Goal: Information Seeking & Learning: Learn about a topic

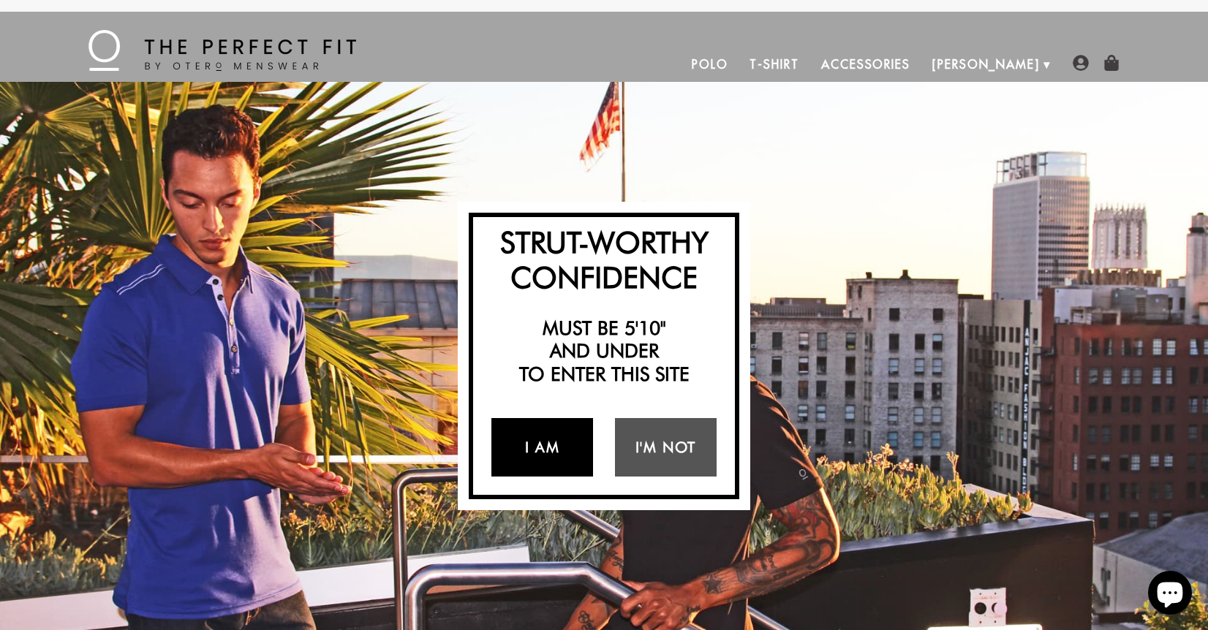
click at [556, 448] on link "I Am" at bounding box center [542, 447] width 102 height 58
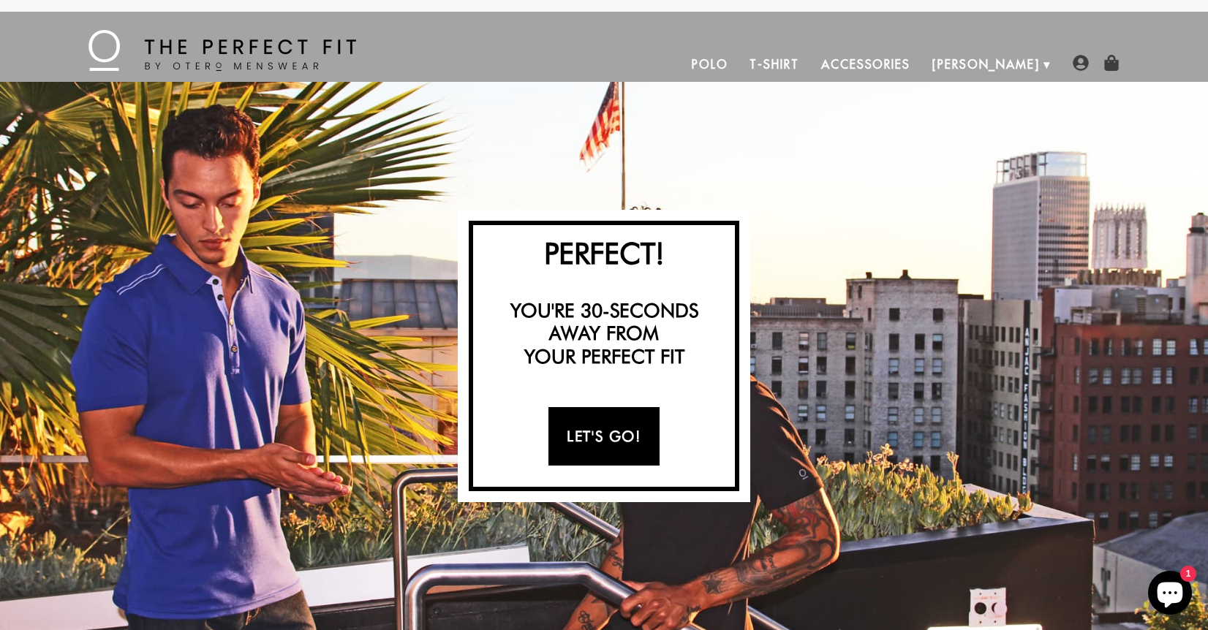
click at [594, 428] on link "Let's Go!" at bounding box center [603, 436] width 110 height 58
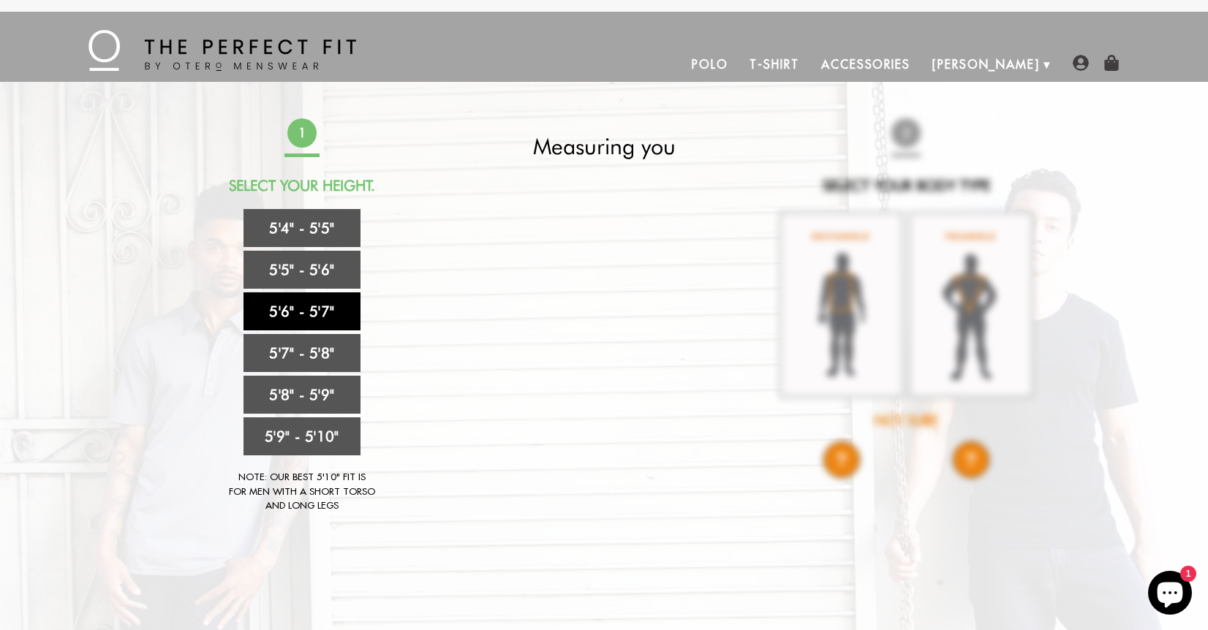
click at [310, 309] on link "5'6" - 5'7"" at bounding box center [301, 311] width 117 height 38
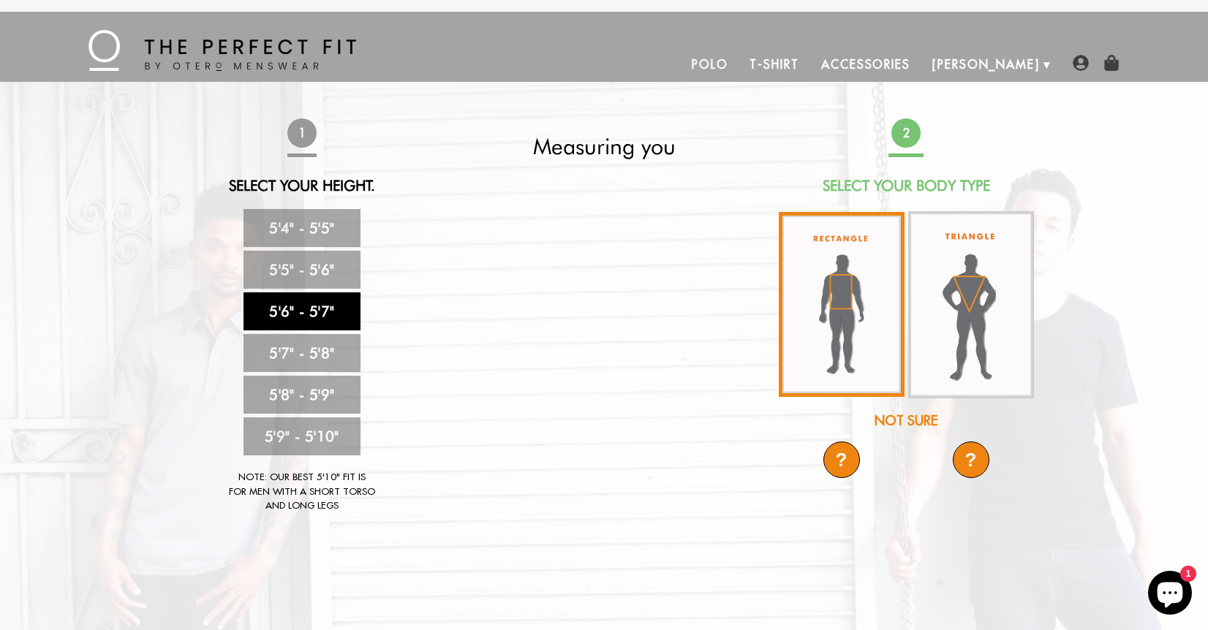
click at [863, 299] on img at bounding box center [842, 304] width 126 height 185
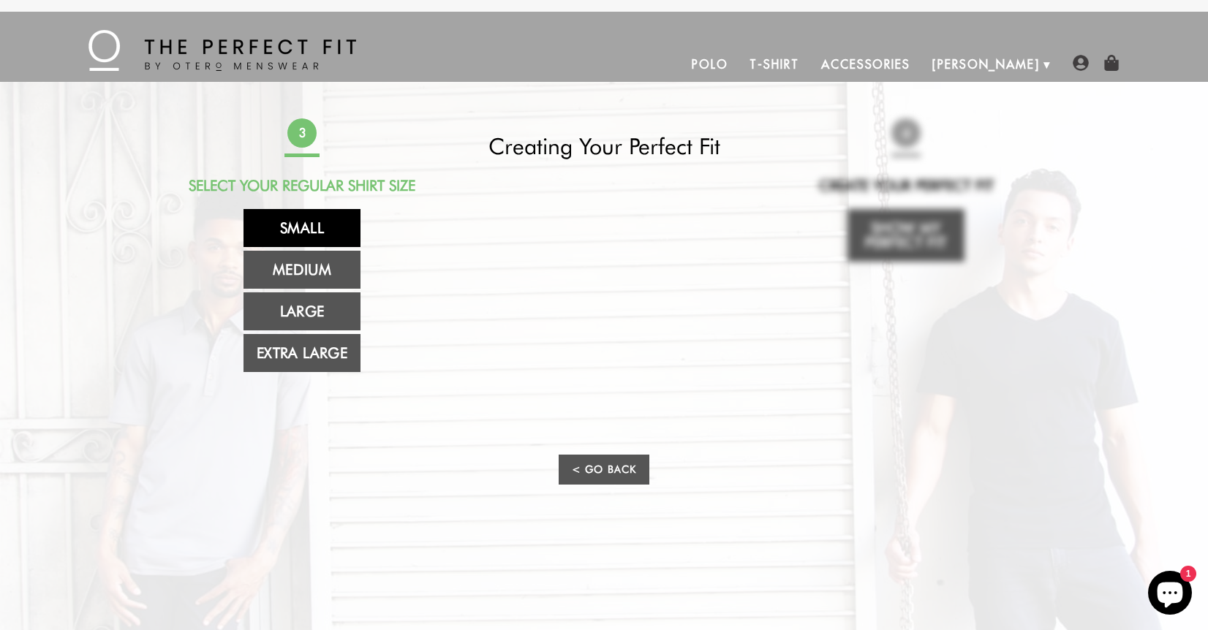
click at [303, 226] on link "Small" at bounding box center [301, 228] width 117 height 38
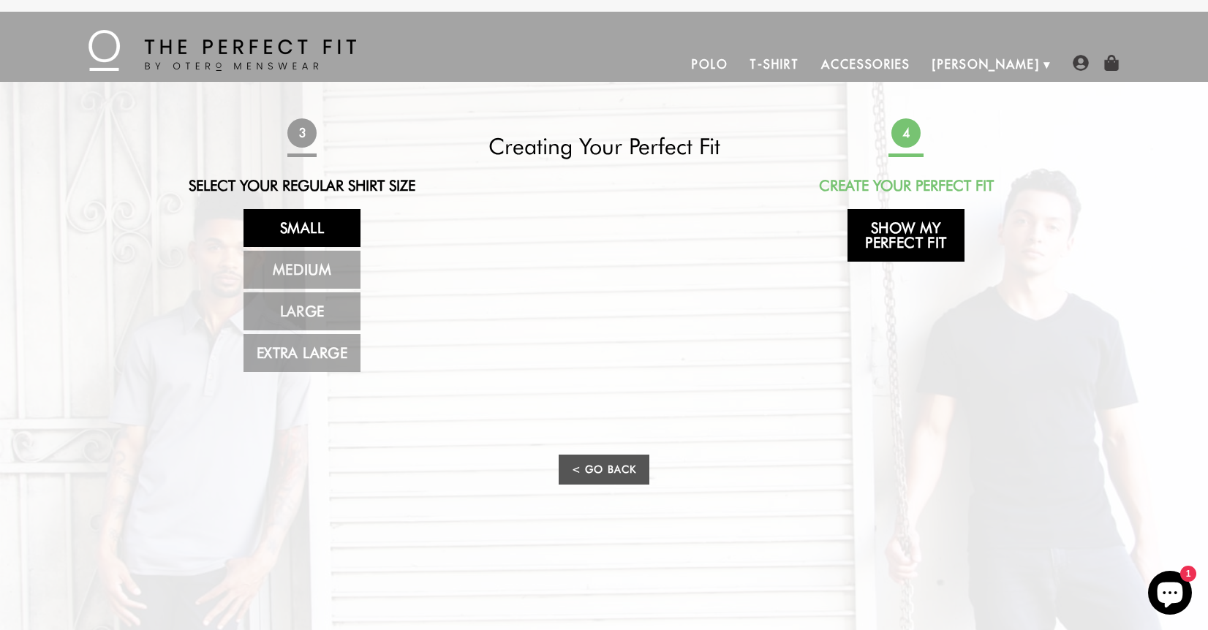
click at [904, 239] on link "Show My Perfect Fit" at bounding box center [905, 235] width 117 height 53
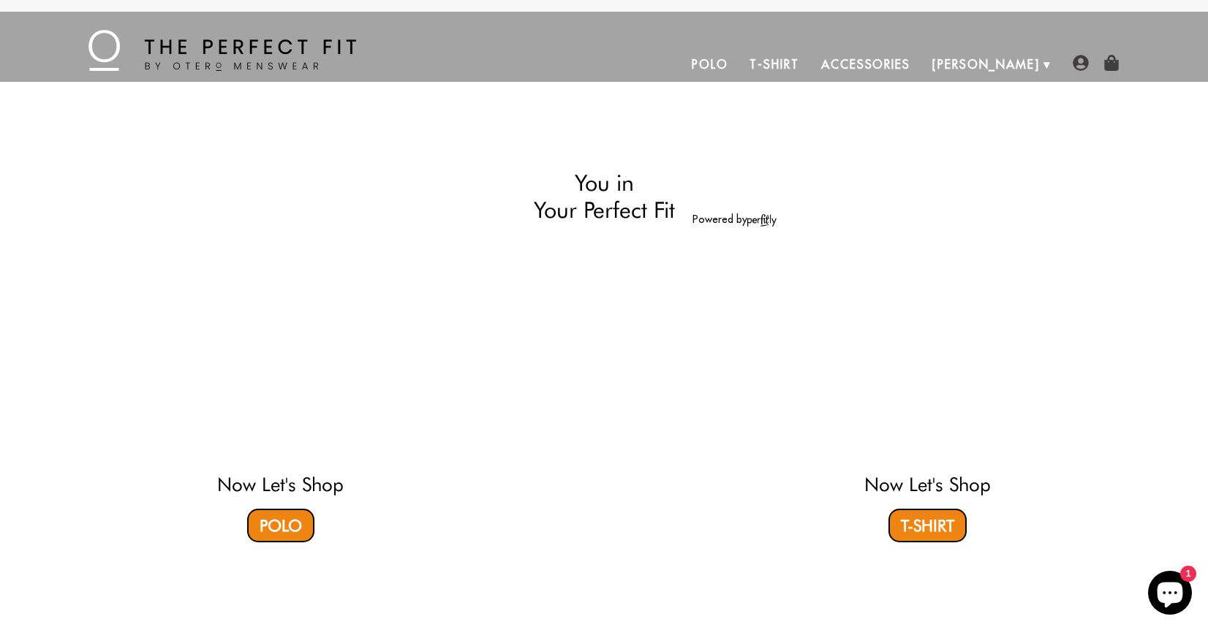
select select "56-57"
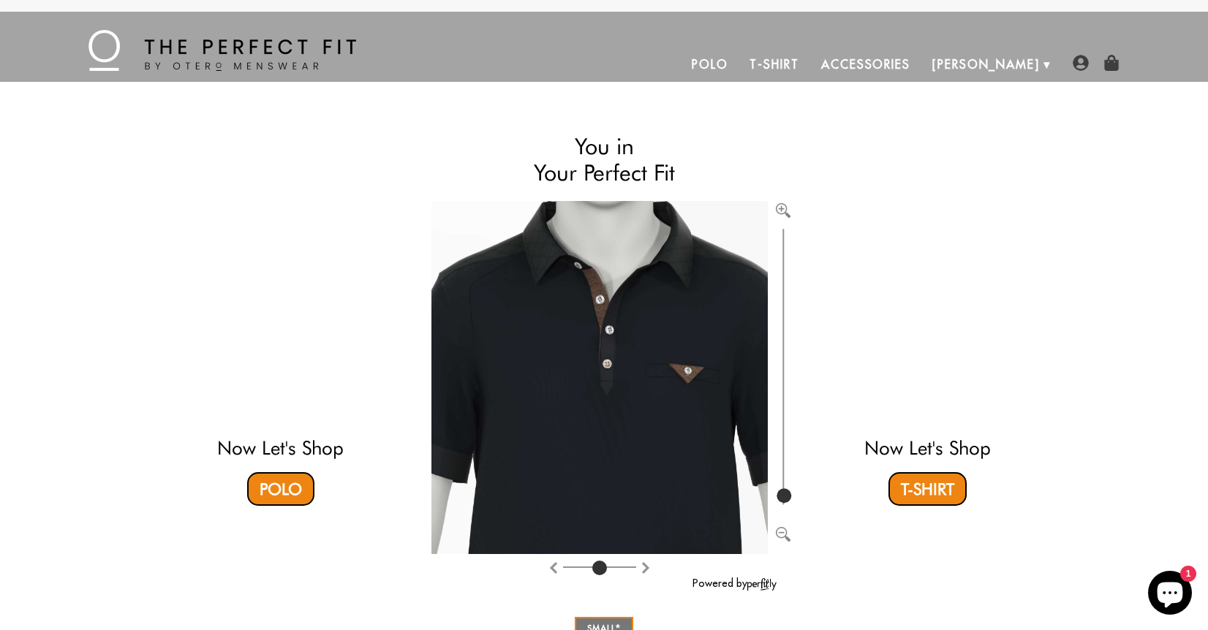
type input "100"
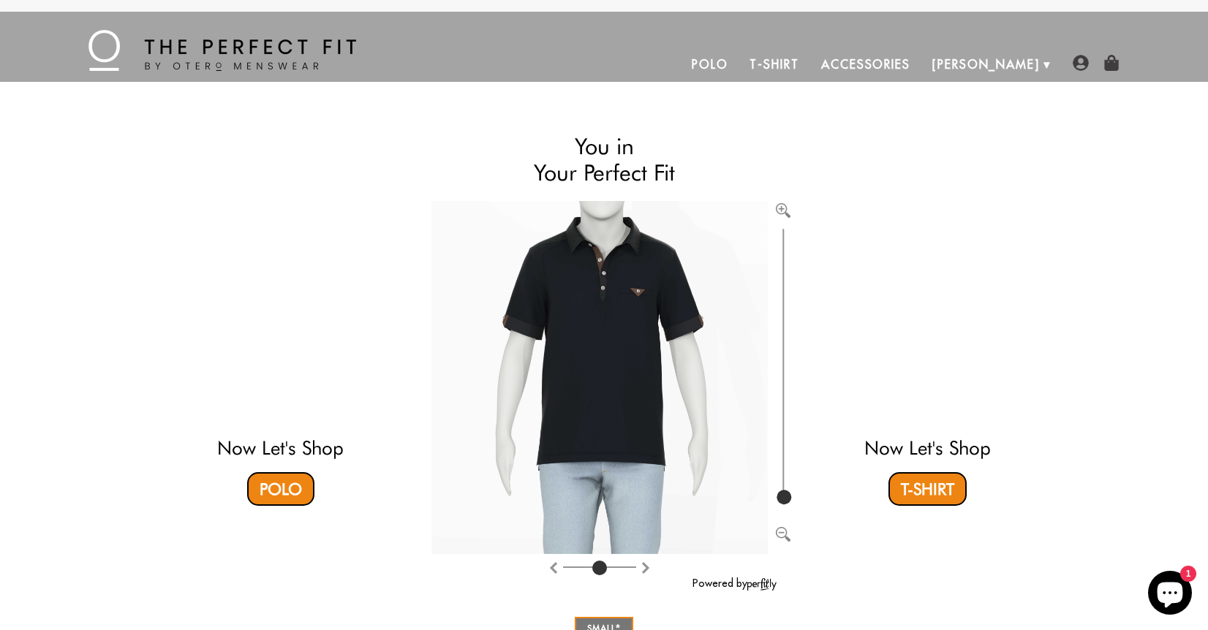
drag, startPoint x: 784, startPoint y: 498, endPoint x: 784, endPoint y: 517, distance: 19.0
click at [784, 509] on input "range" at bounding box center [783, 367] width 15 height 283
click at [268, 495] on link "Polo" at bounding box center [280, 489] width 67 height 34
